Goal: Contribute content: Add original content to the website for others to see

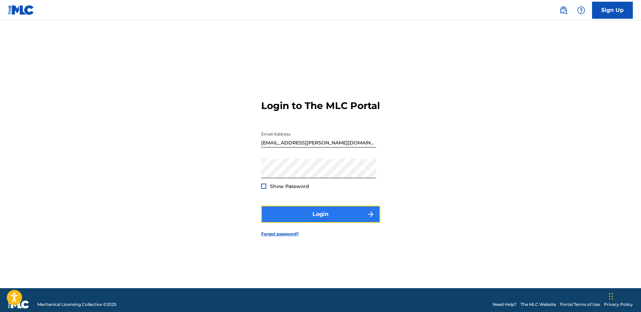
click at [323, 218] on button "Login" at bounding box center [320, 213] width 119 height 17
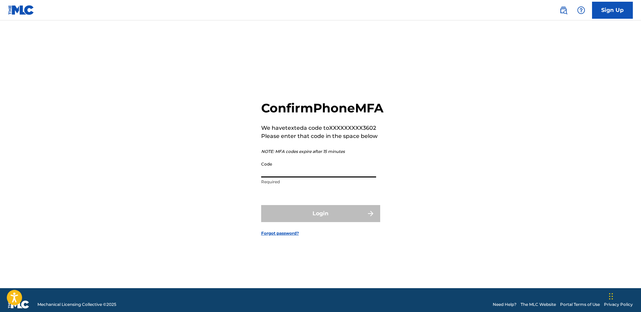
click at [317, 177] on input "Code" at bounding box center [318, 167] width 115 height 19
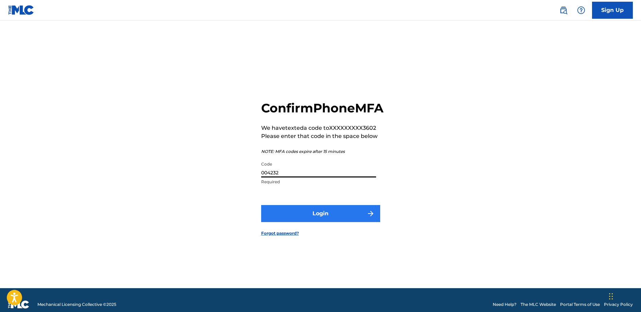
type input "004232"
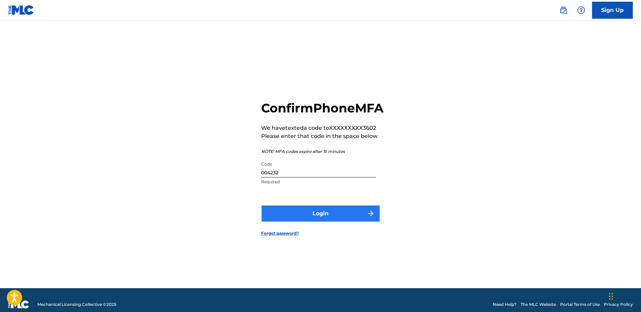
click at [331, 220] on button "Login" at bounding box center [320, 213] width 119 height 17
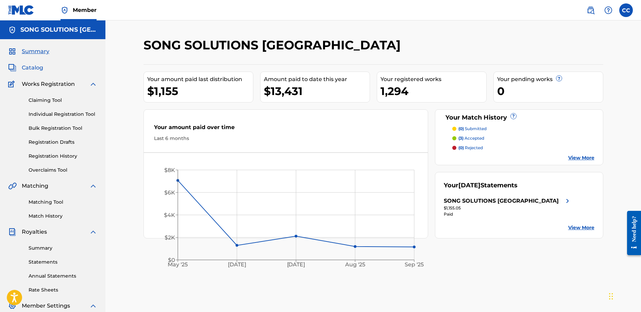
click at [30, 68] on span "Catalog" at bounding box center [32, 68] width 21 height 8
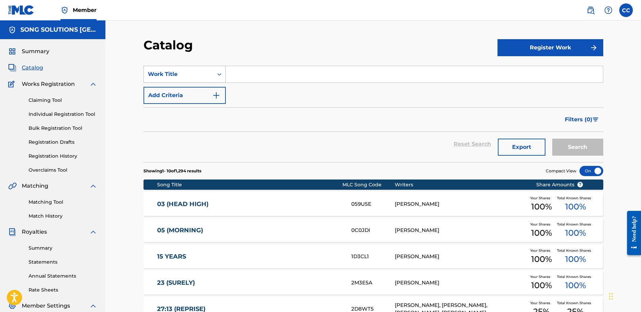
click at [219, 75] on icon "Search Form" at bounding box center [219, 74] width 7 height 7
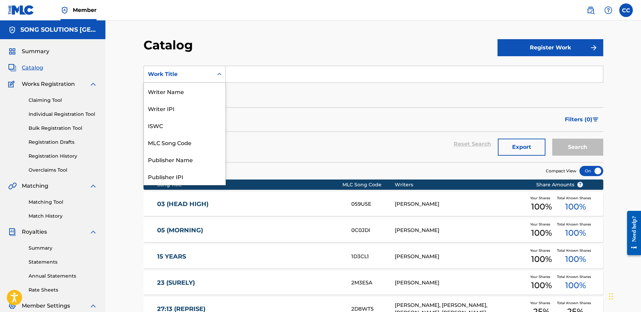
scroll to position [102, 0]
click at [188, 93] on div "MLC Publisher Number" at bounding box center [185, 91] width 82 height 17
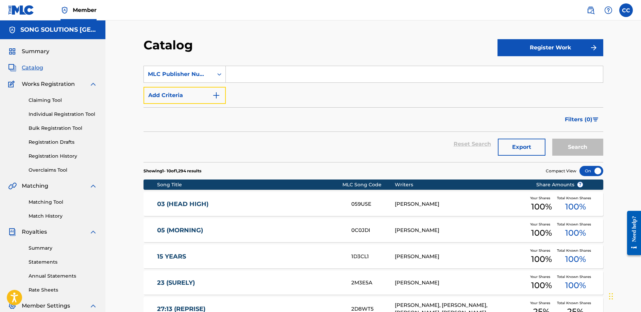
click at [188, 93] on button "Add Criteria" at bounding box center [185, 95] width 82 height 17
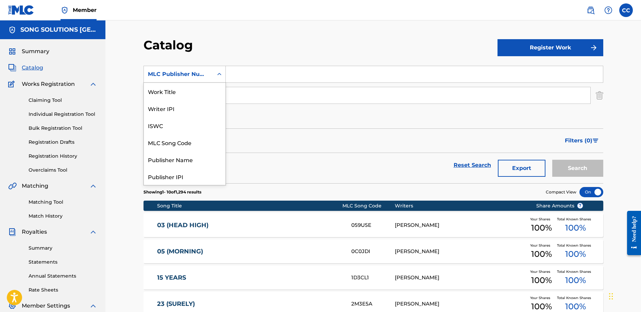
click at [218, 76] on icon "Search Form" at bounding box center [219, 74] width 7 height 7
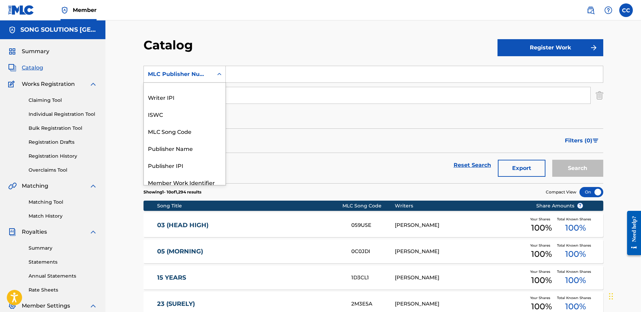
scroll to position [1, 0]
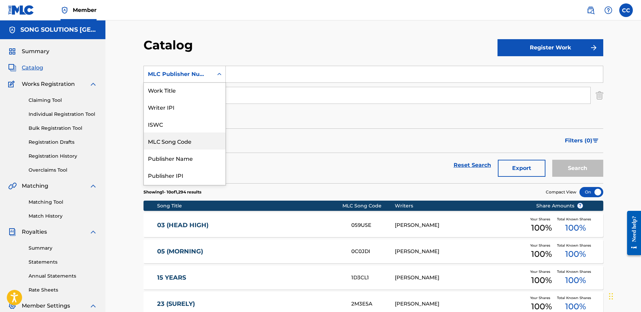
click at [200, 142] on div "MLC Song Code" at bounding box center [185, 140] width 82 height 17
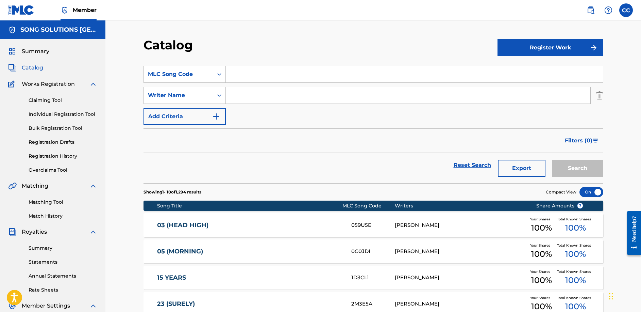
click at [237, 73] on input "Search Form" at bounding box center [414, 74] width 377 height 16
type input "CVAVAI"
click at [552, 160] on button "Search" at bounding box center [577, 168] width 51 height 17
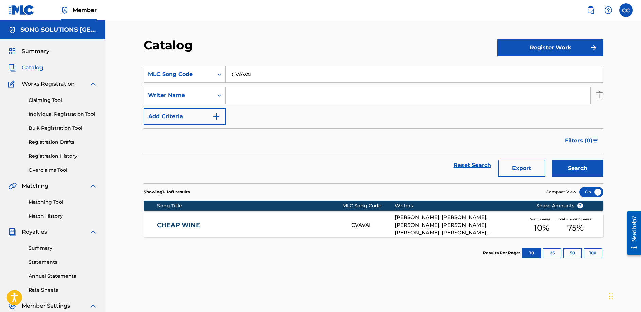
click at [170, 224] on link "CHEAP WINE" at bounding box center [249, 225] width 185 height 8
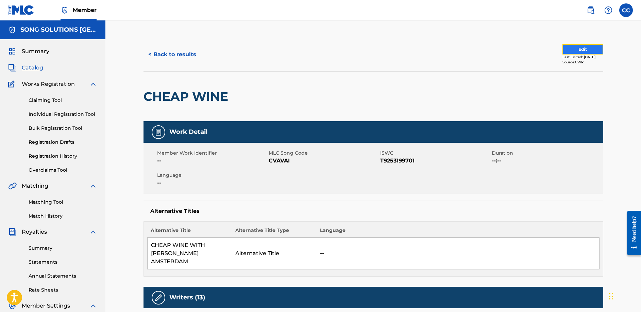
click at [571, 47] on button "Edit" at bounding box center [583, 49] width 41 height 10
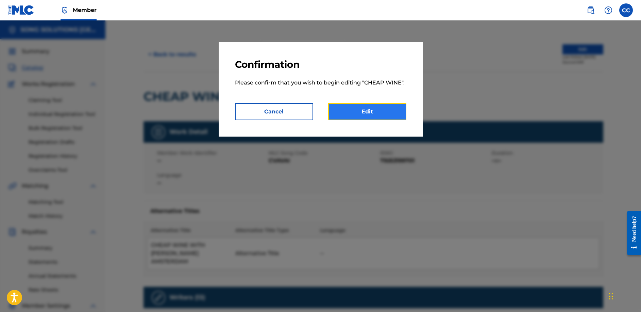
click at [352, 110] on link "Edit" at bounding box center [367, 111] width 78 height 17
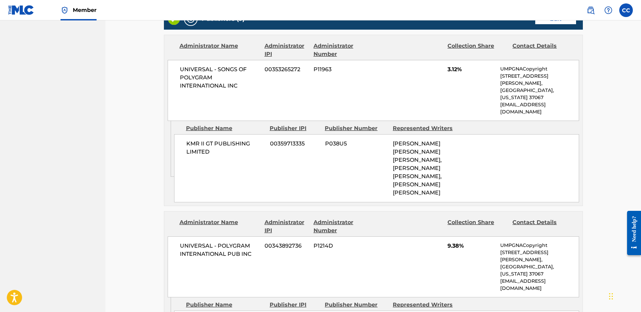
scroll to position [331, 0]
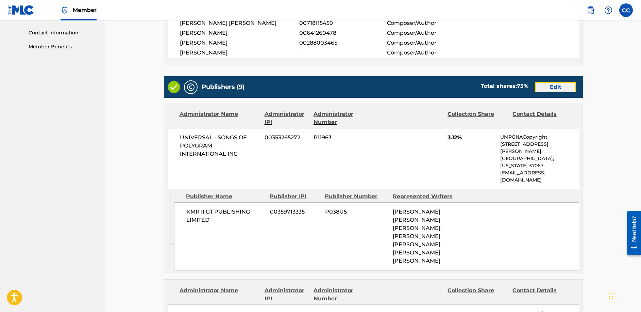
click at [553, 89] on link "Edit" at bounding box center [555, 87] width 41 height 10
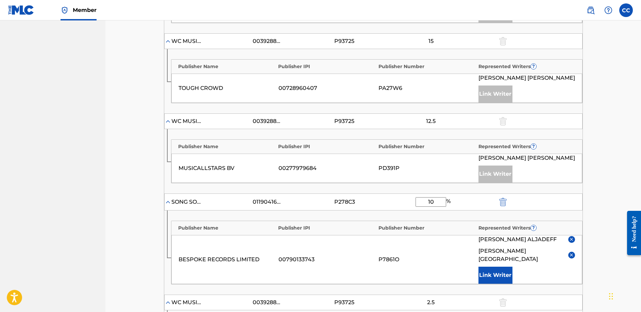
scroll to position [544, 0]
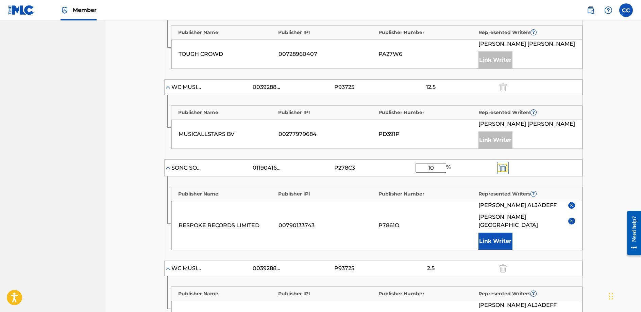
click at [503, 164] on img "submit" at bounding box center [502, 168] width 7 height 8
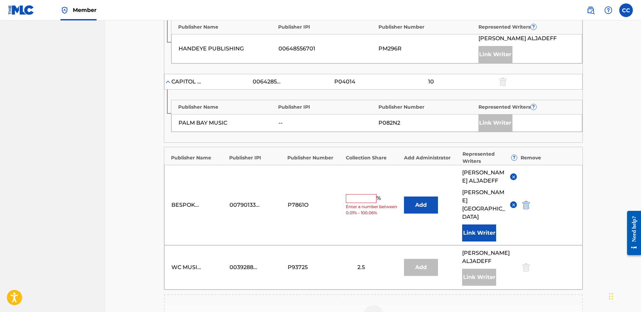
scroll to position [676, 0]
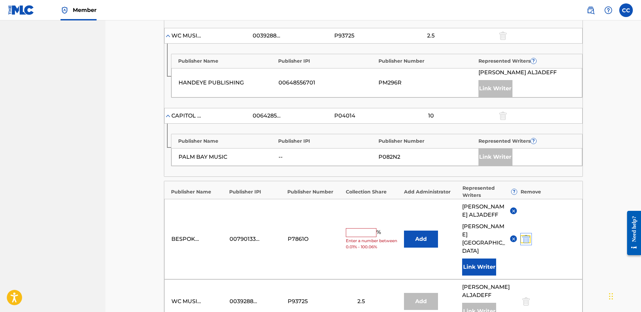
click at [526, 235] on img "submit" at bounding box center [526, 239] width 7 height 8
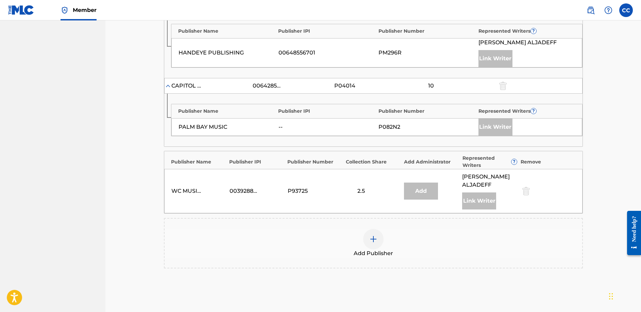
scroll to position [774, 0]
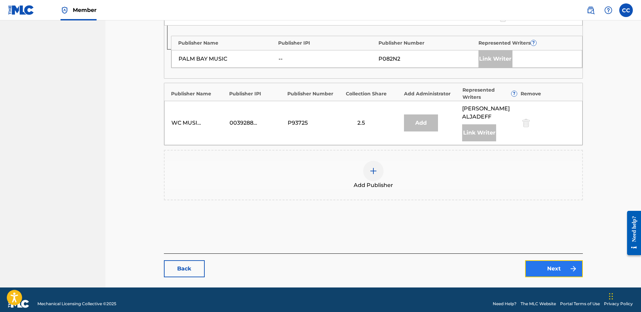
click at [557, 263] on link "Next" at bounding box center [554, 268] width 58 height 17
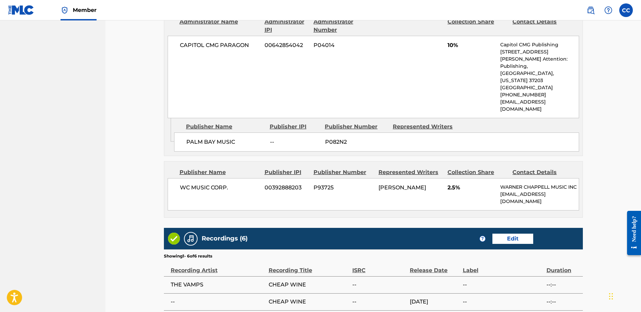
scroll to position [1327, 0]
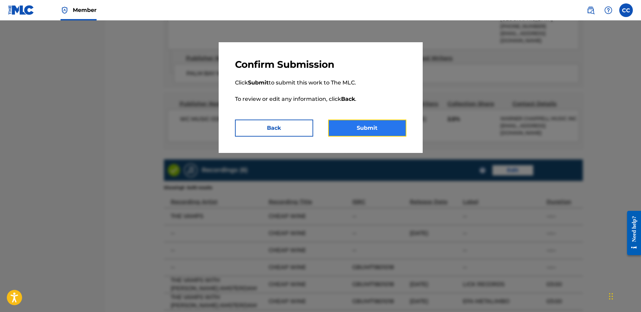
click at [367, 133] on button "Submit" at bounding box center [367, 127] width 78 height 17
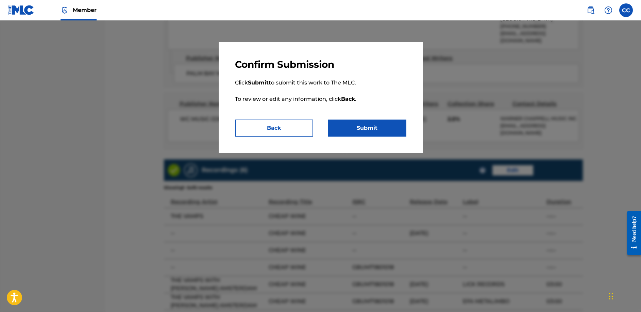
click at [390, 119] on p "Click Submit to submit this work to The MLC. To review or edit any information,…" at bounding box center [320, 94] width 171 height 49
click at [388, 128] on button "Submit" at bounding box center [367, 127] width 78 height 17
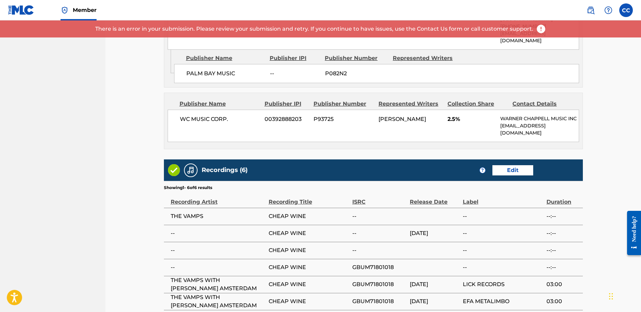
click at [538, 31] on img at bounding box center [541, 29] width 10 height 10
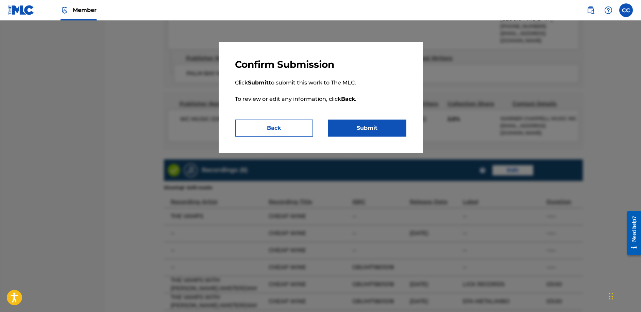
click at [380, 119] on p "Click Submit to submit this work to The MLC. To review or edit any information,…" at bounding box center [320, 94] width 171 height 49
click at [372, 127] on button "Submit" at bounding box center [367, 127] width 78 height 17
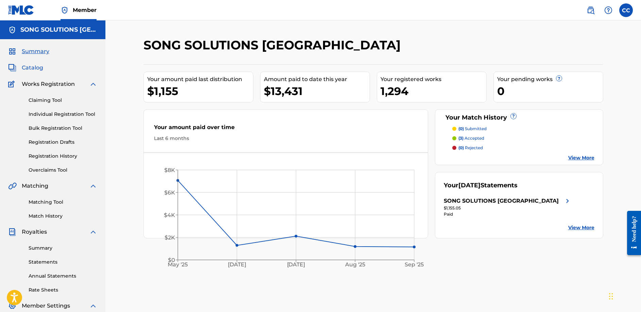
click at [36, 64] on span "Catalog" at bounding box center [32, 68] width 21 height 8
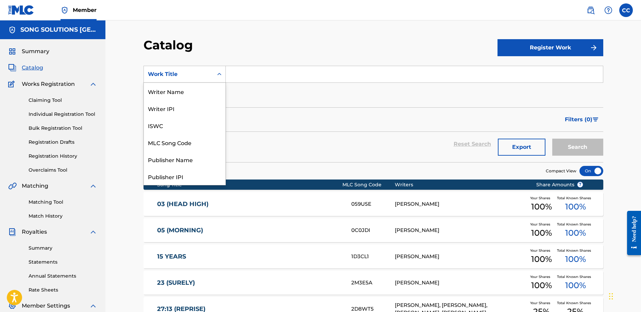
click at [220, 76] on icon "Search Form" at bounding box center [219, 74] width 7 height 7
click at [185, 139] on div "MLC Song Code" at bounding box center [185, 142] width 82 height 17
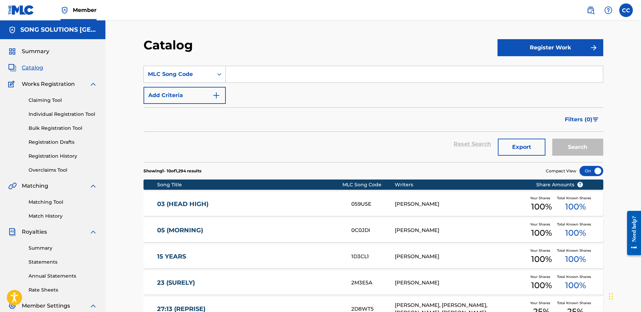
click at [235, 72] on input "Search Form" at bounding box center [414, 74] width 377 height 16
click at [552, 138] on button "Search" at bounding box center [577, 146] width 51 height 17
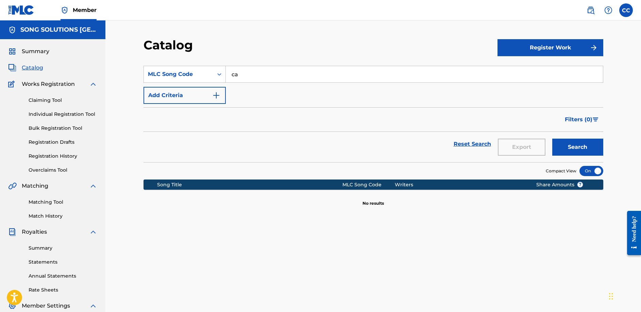
type input "c"
type input "CA234R"
click at [552, 138] on button "Search" at bounding box center [577, 146] width 51 height 17
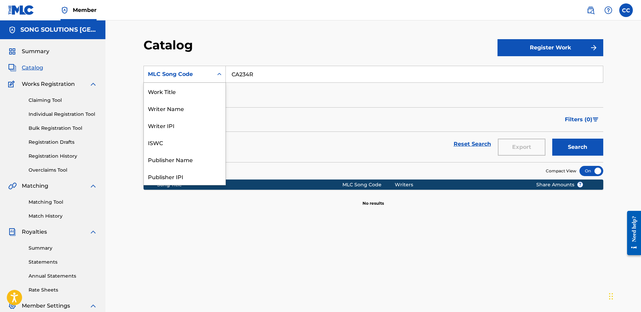
click at [220, 75] on icon "Search Form" at bounding box center [219, 74] width 7 height 7
click at [189, 92] on div "Work Title" at bounding box center [185, 91] width 82 height 17
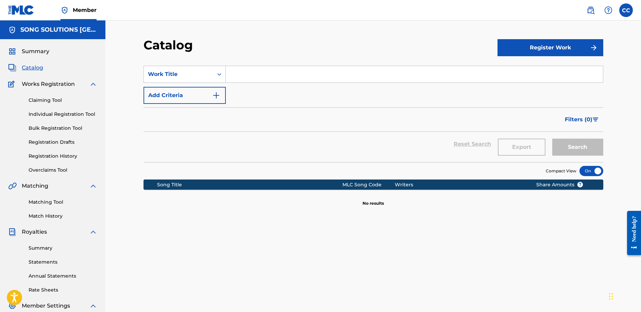
click at [232, 76] on input "Search Form" at bounding box center [414, 74] width 377 height 16
type input "COLD THAT YOU FEEL"
click at [591, 151] on button "Search" at bounding box center [577, 146] width 51 height 17
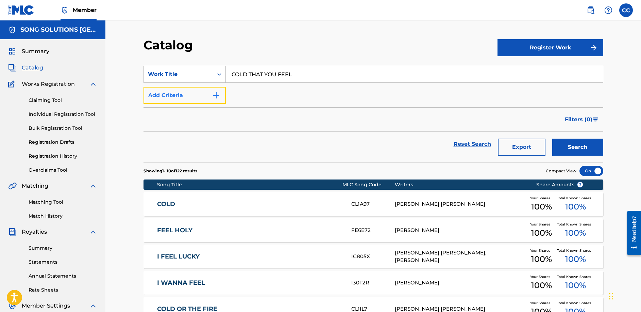
click at [217, 96] on img "Search Form" at bounding box center [216, 95] width 8 height 8
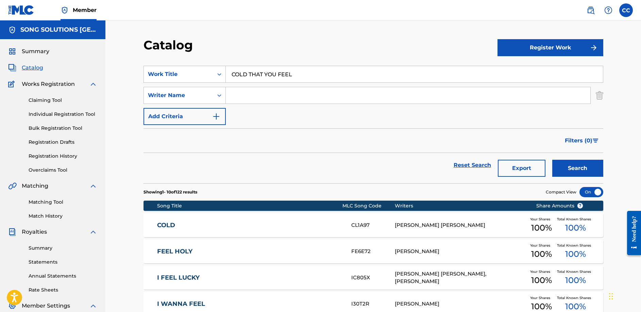
click at [249, 95] on input "Search Form" at bounding box center [408, 95] width 365 height 16
type input "[PERSON_NAME]"
click at [552, 160] on button "Search" at bounding box center [577, 168] width 51 height 17
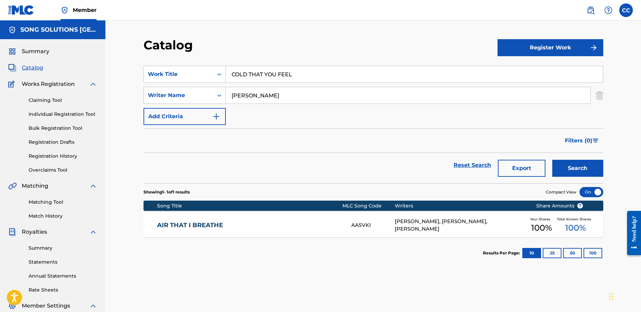
click at [191, 224] on link "AIR THAT I BREATHE" at bounding box center [249, 225] width 185 height 8
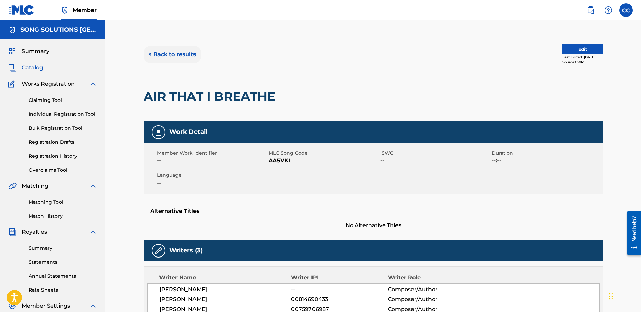
click at [177, 51] on button "< Back to results" at bounding box center [172, 54] width 57 height 17
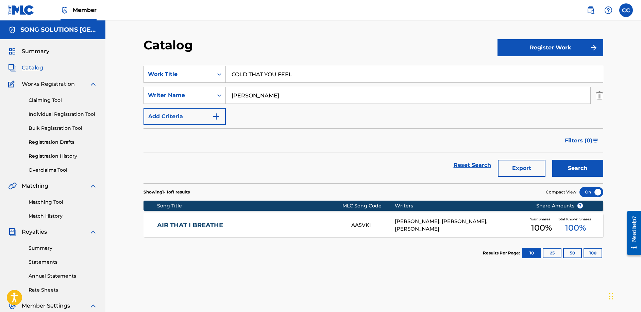
drag, startPoint x: 298, startPoint y: 76, endPoint x: 244, endPoint y: 81, distance: 54.3
click at [245, 81] on input "COLD THAT YOU FEEL" at bounding box center [414, 74] width 377 height 16
click at [221, 74] on icon "Search Form" at bounding box center [219, 74] width 7 height 7
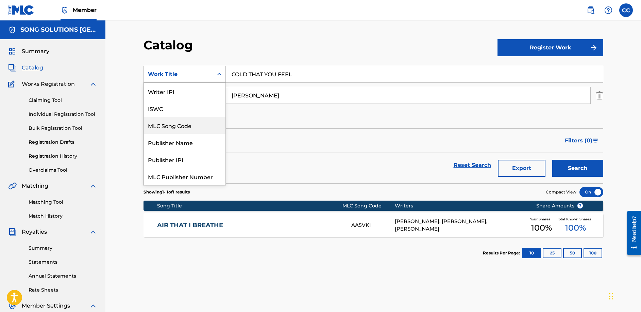
click at [186, 128] on div "MLC Song Code" at bounding box center [185, 125] width 82 height 17
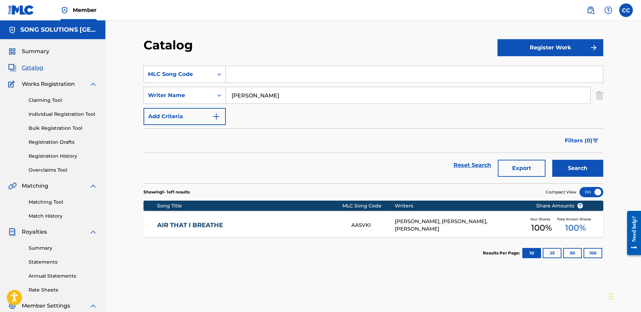
click at [254, 74] on input "Search Form" at bounding box center [414, 74] width 377 height 16
type input "DB588L"
drag, startPoint x: 264, startPoint y: 98, endPoint x: 165, endPoint y: 93, distance: 99.1
click at [165, 93] on div "SearchWithCriteriac7aead7a-3870-4730-a32e-68aece64aed9 Writer Name [PERSON_NAME]" at bounding box center [374, 95] width 460 height 17
click at [585, 164] on button "Search" at bounding box center [577, 168] width 51 height 17
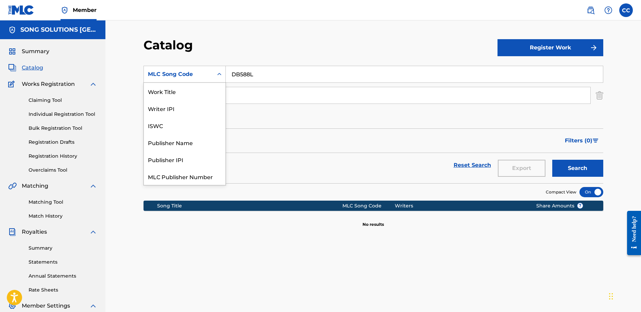
click at [221, 74] on icon "Search Form" at bounding box center [219, 74] width 7 height 7
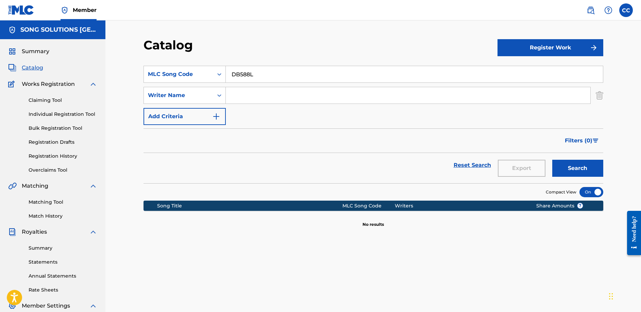
click at [37, 68] on span "Catalog" at bounding box center [32, 68] width 21 height 8
drag, startPoint x: 259, startPoint y: 77, endPoint x: 216, endPoint y: 74, distance: 43.3
click at [217, 74] on div "SearchWithCriteriacc4de281-9687-40d0-8756-f1b7e5893970 MLC Song Code DB588L" at bounding box center [374, 74] width 460 height 17
click at [218, 75] on icon "Search Form" at bounding box center [219, 74] width 4 height 2
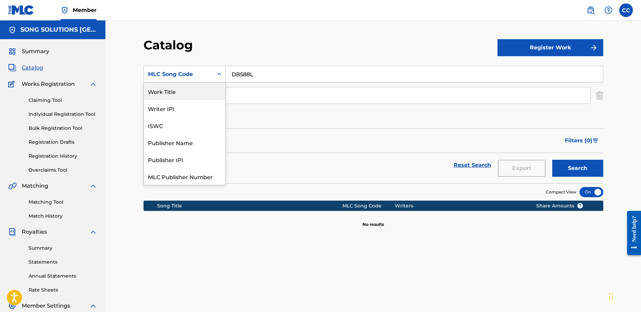
click at [178, 92] on div "Work Title" at bounding box center [185, 91] width 82 height 17
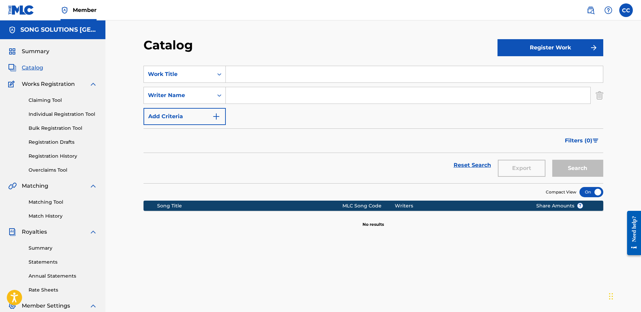
click at [241, 77] on input "Search Form" at bounding box center [414, 74] width 377 height 16
type input "DEADLINE"
click at [552, 160] on button "Search" at bounding box center [577, 168] width 51 height 17
drag, startPoint x: 267, startPoint y: 92, endPoint x: 165, endPoint y: 93, distance: 102.1
click at [167, 93] on div "SearchWithCriteriac7aead7a-3870-4730-a32e-68aece64aed9 Writer Name [PERSON_NAME]" at bounding box center [374, 95] width 460 height 17
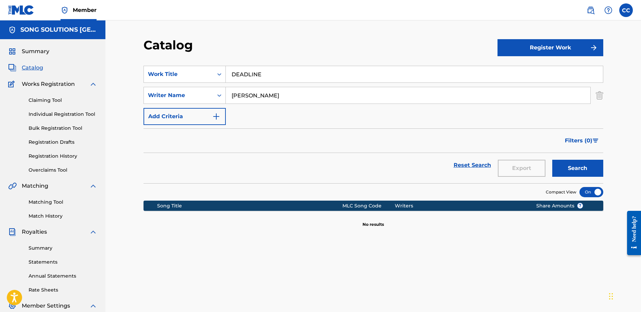
type input "[PERSON_NAME]"
click at [552, 160] on button "Search" at bounding box center [577, 168] width 51 height 17
click at [37, 67] on span "Catalog" at bounding box center [32, 68] width 21 height 8
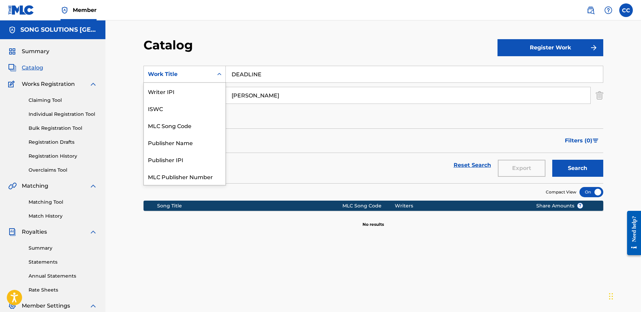
click at [217, 74] on icon "Search Form" at bounding box center [219, 74] width 7 height 7
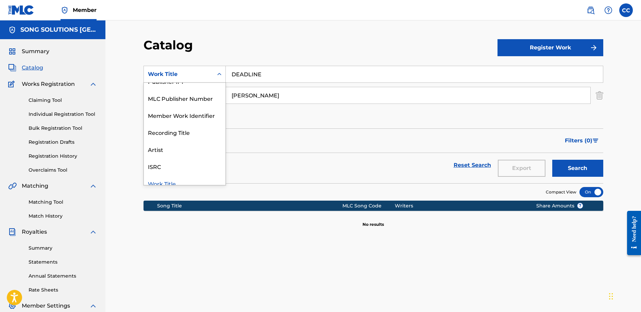
scroll to position [85, 0]
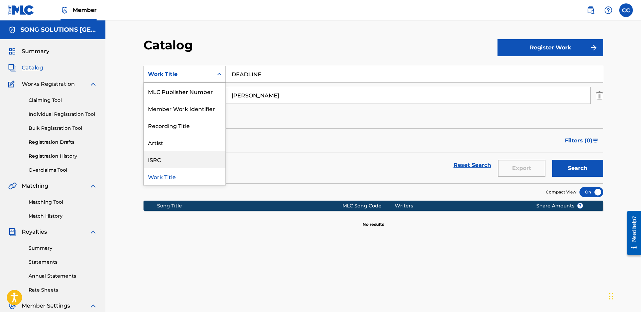
click at [305, 64] on section "SearchWithCriteria76e1edc5-be66-40f6-a3e7-78a2839d42c9 11 results available. Us…" at bounding box center [374, 120] width 460 height 126
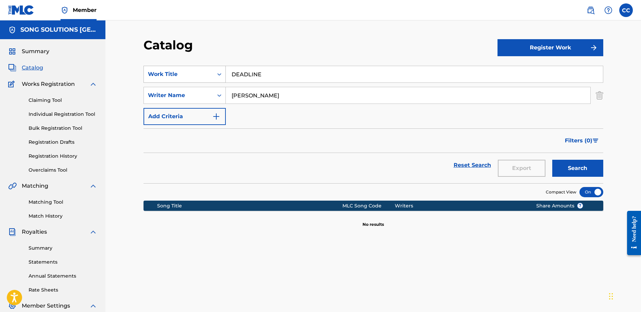
click at [221, 76] on icon "Search Form" at bounding box center [219, 74] width 7 height 7
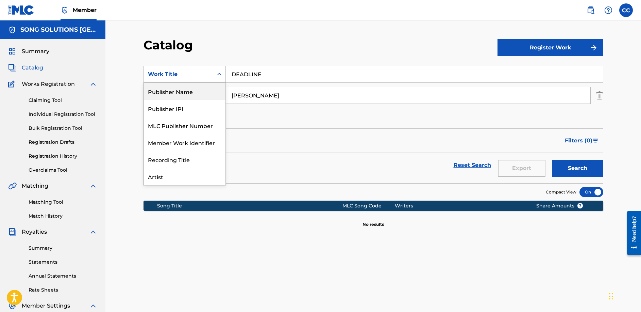
scroll to position [17, 0]
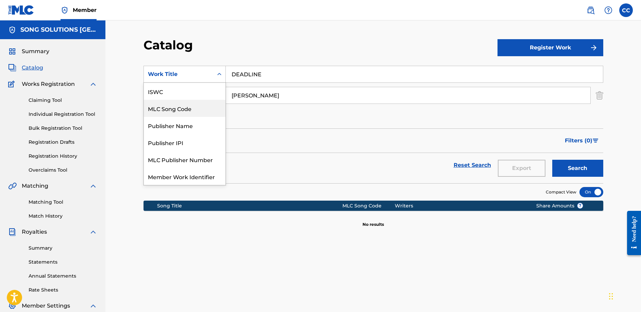
click at [188, 107] on div "MLC Song Code" at bounding box center [185, 108] width 82 height 17
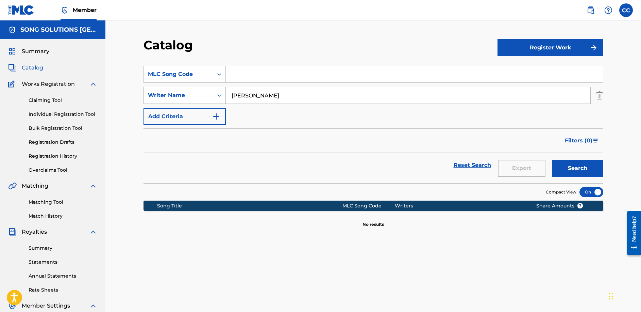
drag, startPoint x: 274, startPoint y: 98, endPoint x: 204, endPoint y: 98, distance: 69.7
click at [204, 98] on div "SearchWithCriteriac7aead7a-3870-4730-a32e-68aece64aed9 Writer Name [PERSON_NAME]" at bounding box center [374, 95] width 460 height 17
click at [232, 74] on input "Search Form" at bounding box center [414, 74] width 377 height 16
type input "B"
type input "DB0YN0"
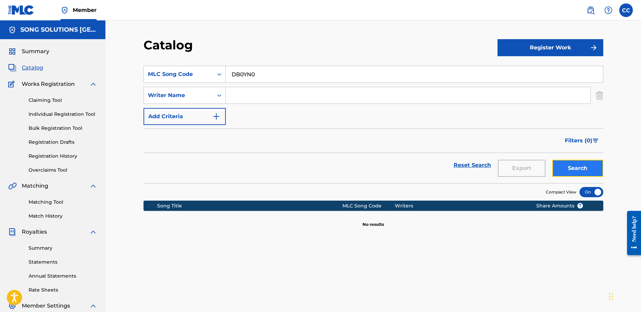
click at [581, 162] on button "Search" at bounding box center [577, 168] width 51 height 17
click at [261, 96] on input "Search Form" at bounding box center [408, 95] width 365 height 16
